Goal: Transaction & Acquisition: Purchase product/service

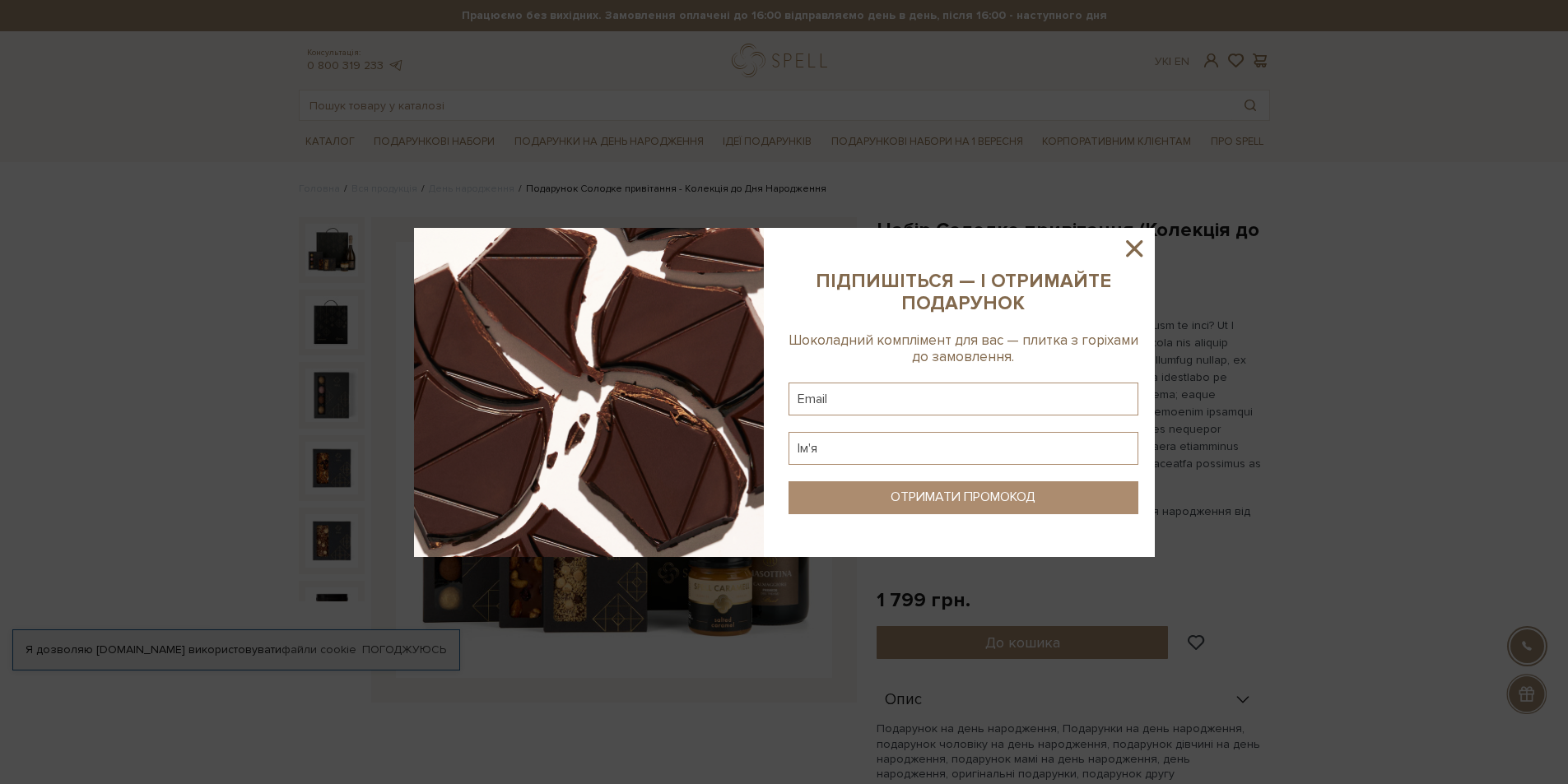
click at [1138, 243] on icon at bounding box center [1134, 248] width 28 height 28
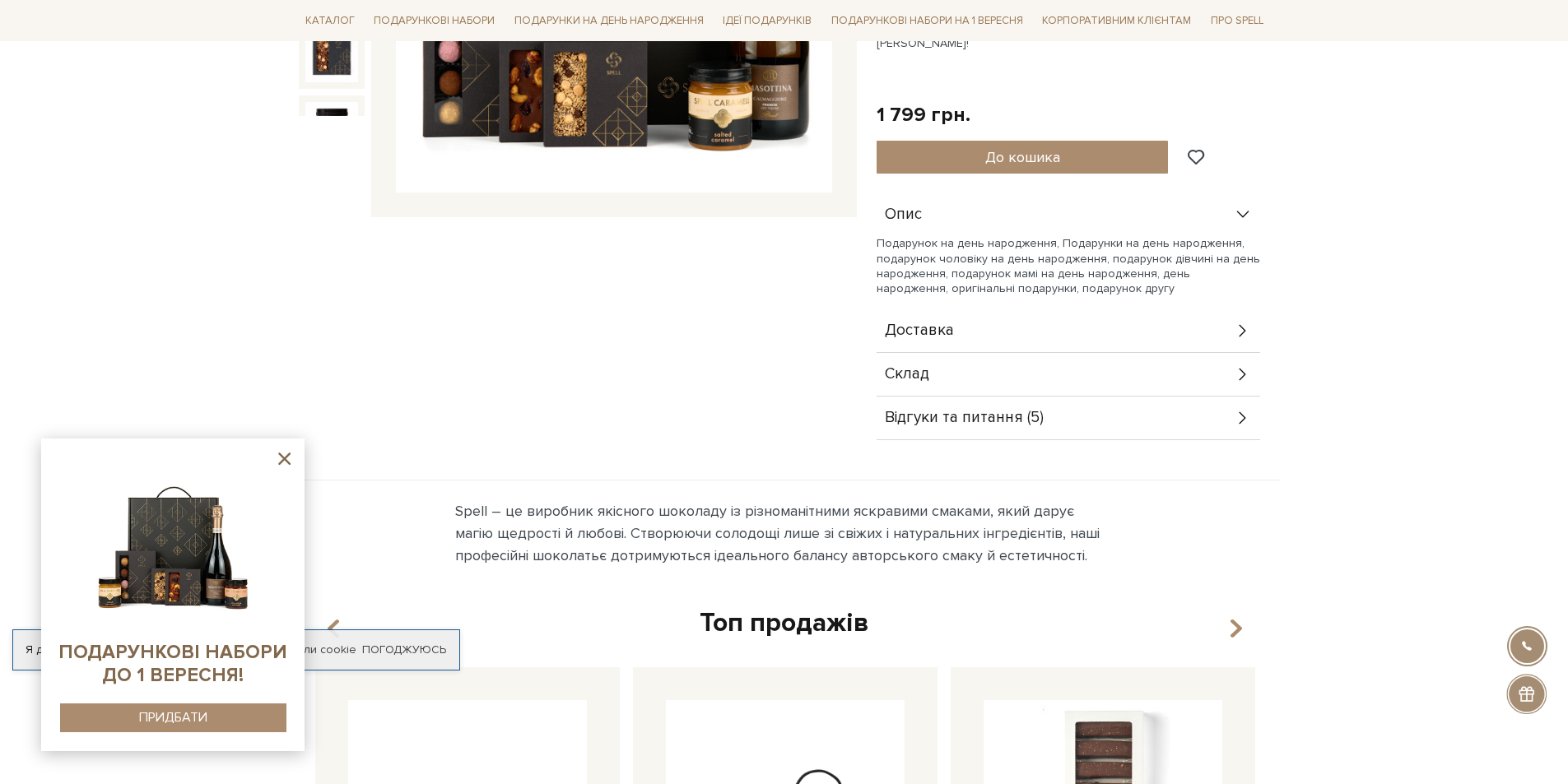
scroll to position [329, 0]
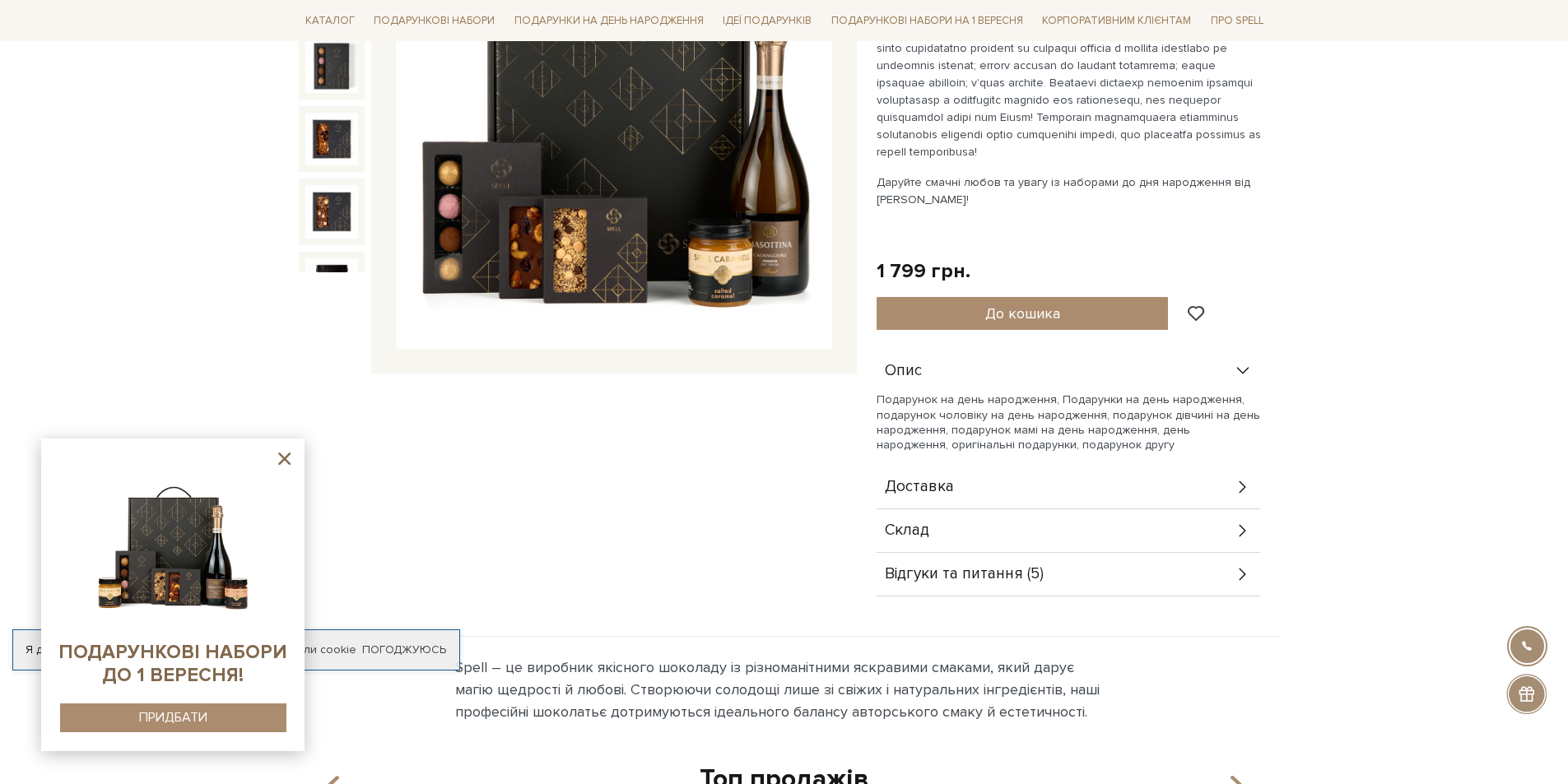
click at [935, 531] on div "Склад" at bounding box center [1069, 530] width 383 height 43
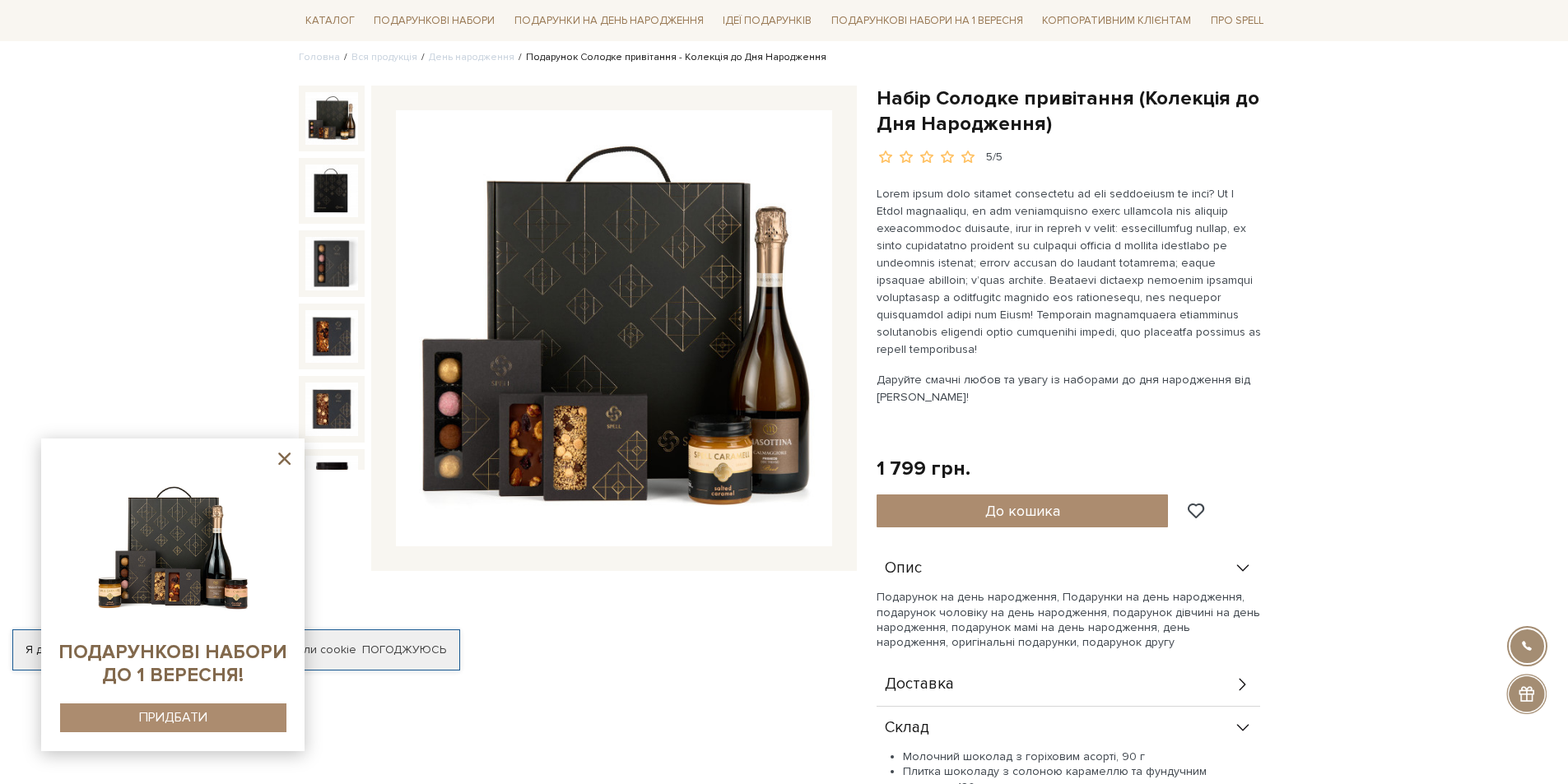
scroll to position [0, 0]
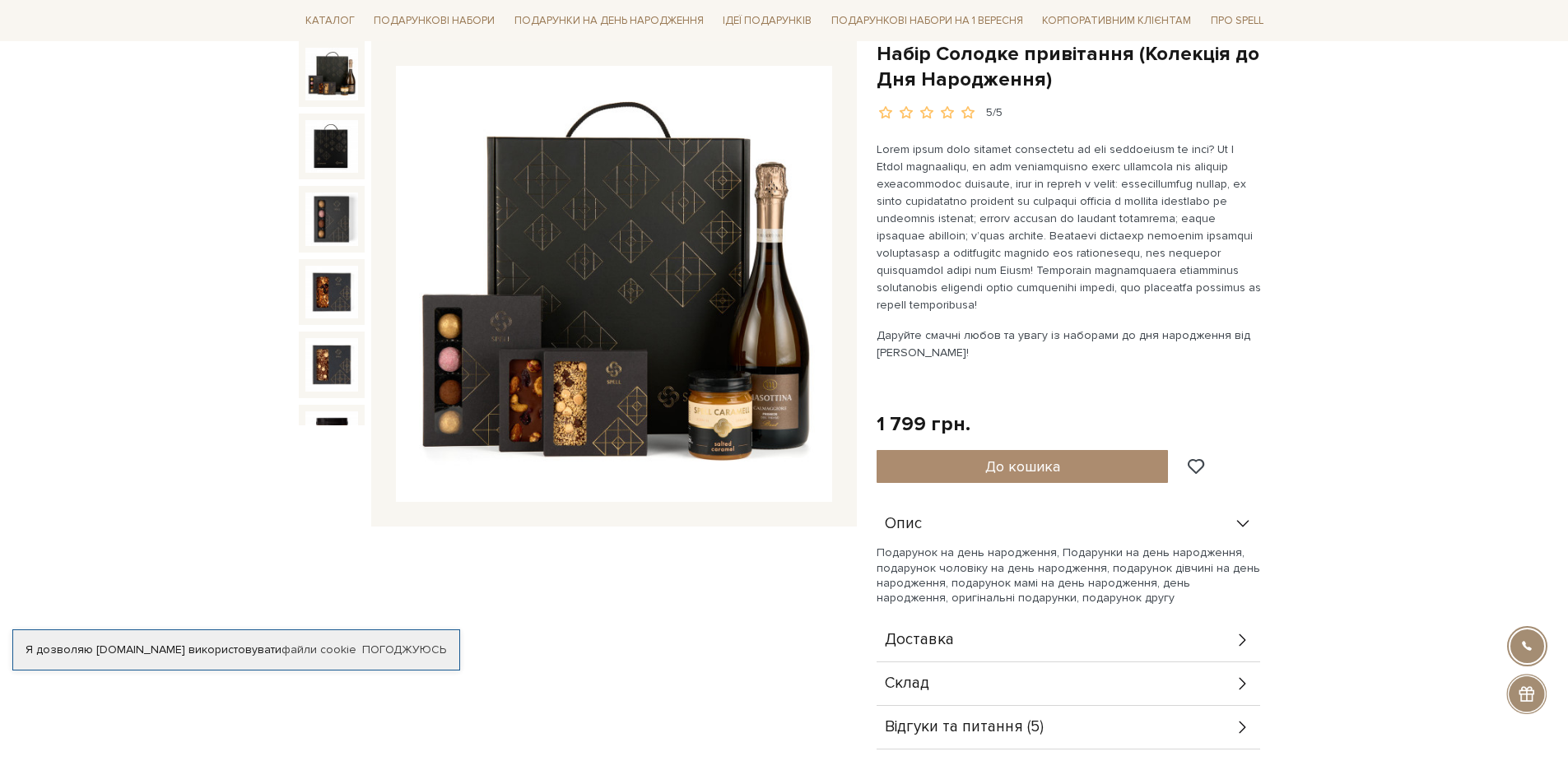
scroll to position [576, 0]
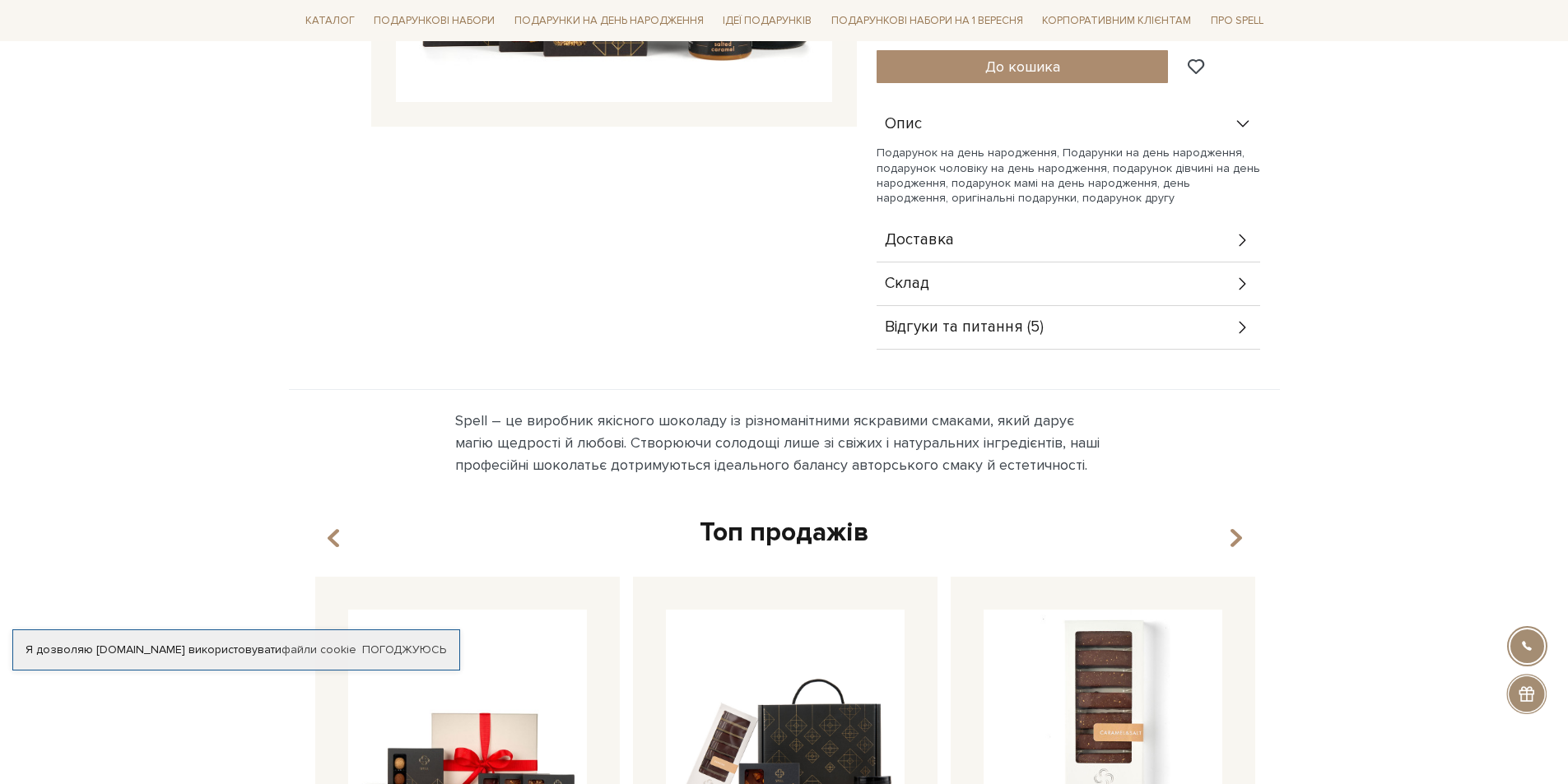
click at [927, 291] on span "Склад" at bounding box center [907, 284] width 45 height 15
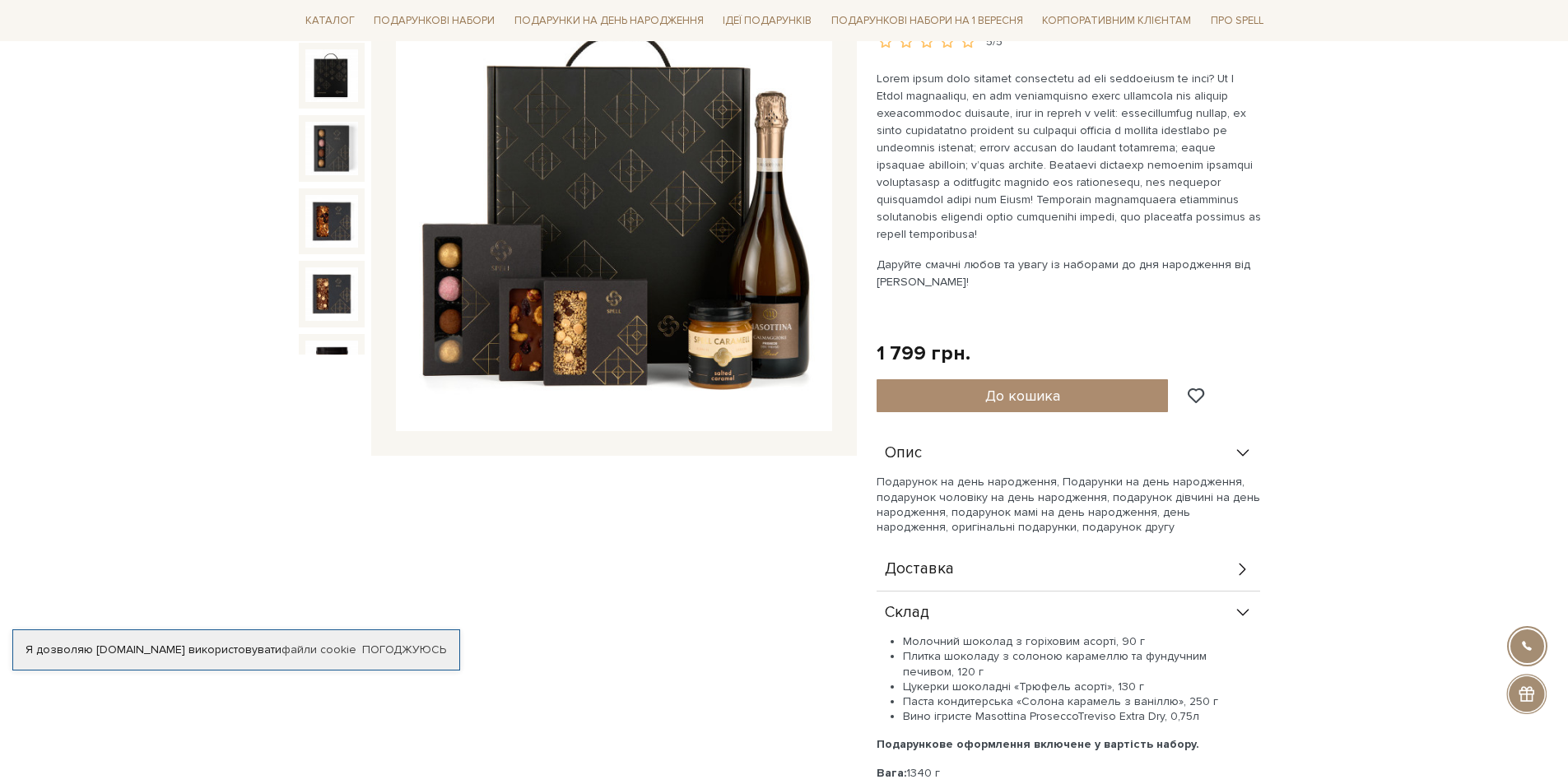
scroll to position [493, 0]
